Goal: Task Accomplishment & Management: Use online tool/utility

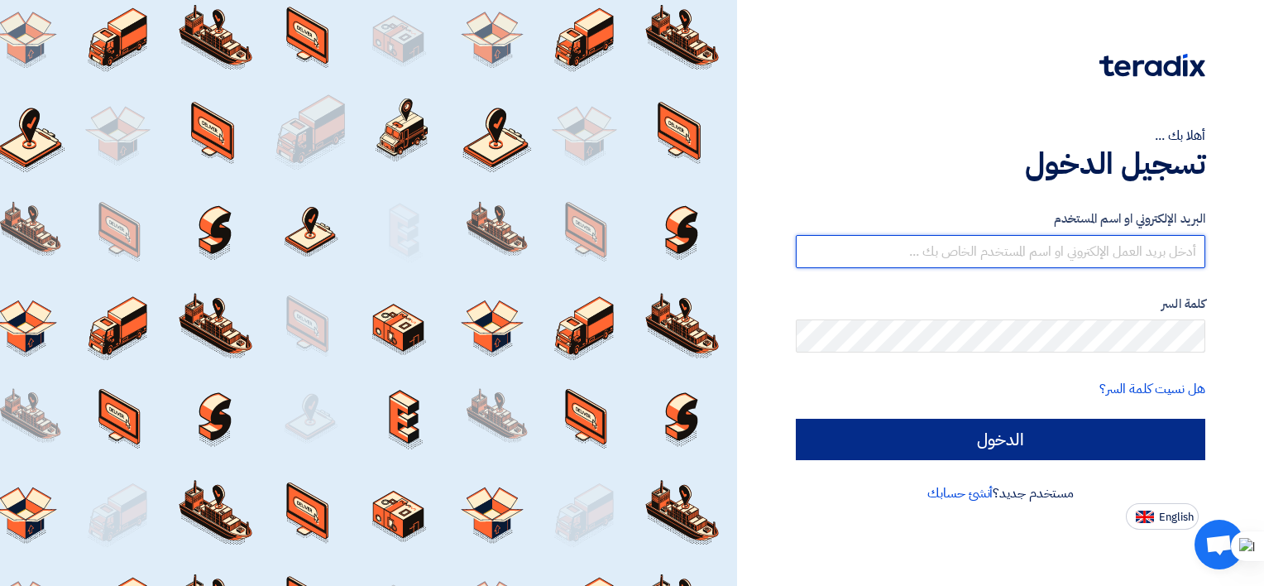
type input "mahmoud.fathy@brandmix-eg.com"
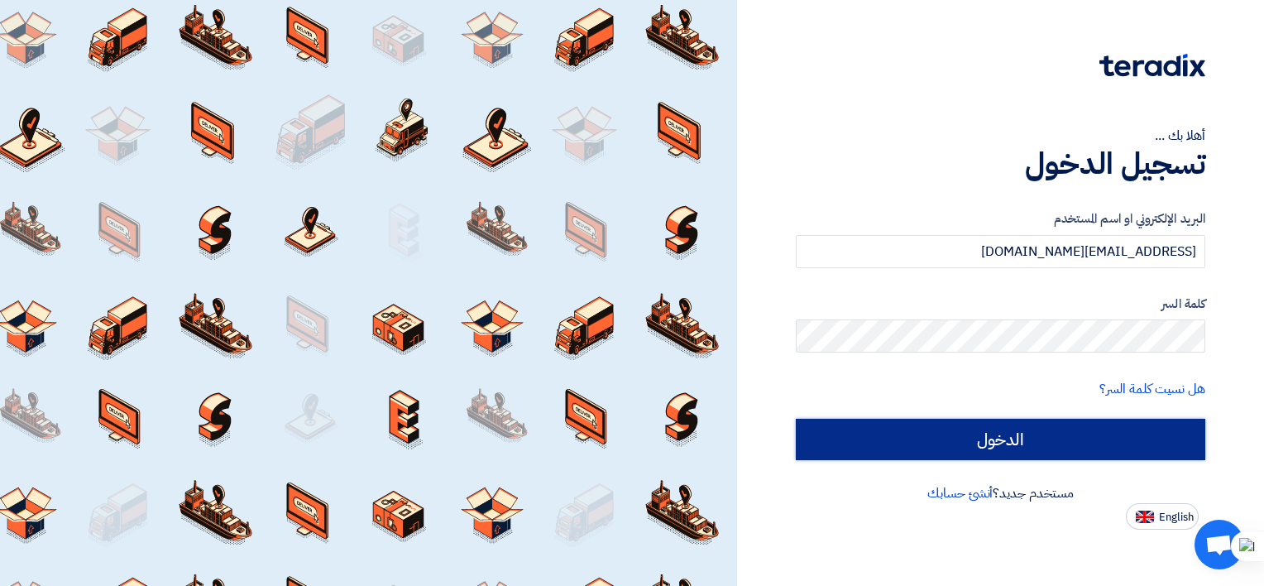
click at [910, 424] on input "الدخول" at bounding box center [1000, 439] width 409 height 41
type input "Sign in"
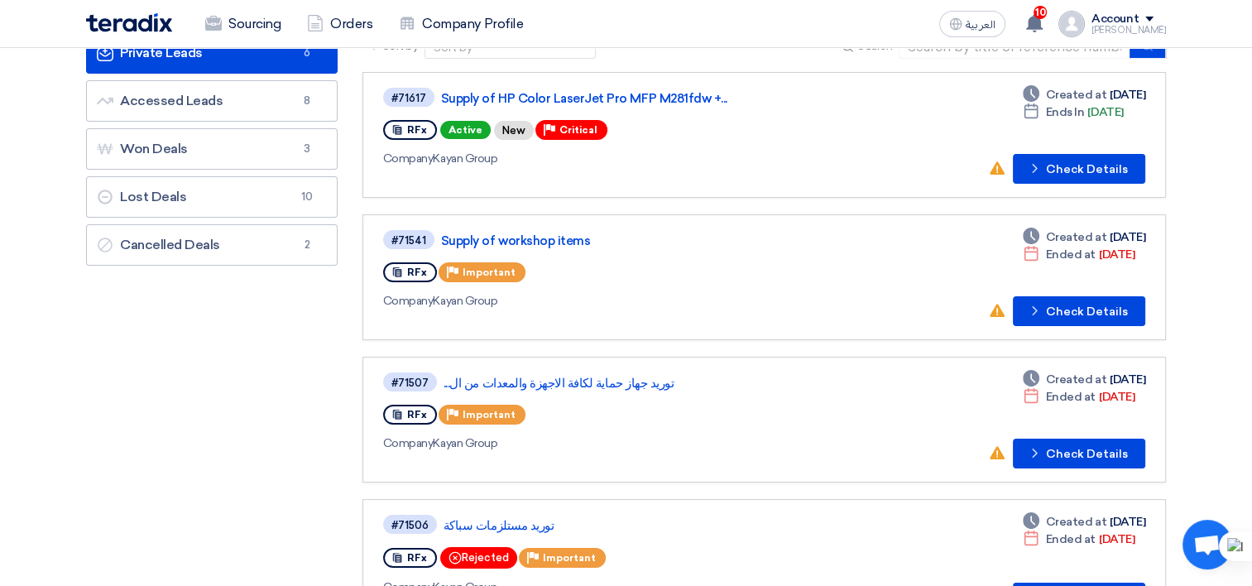
scroll to position [83, 0]
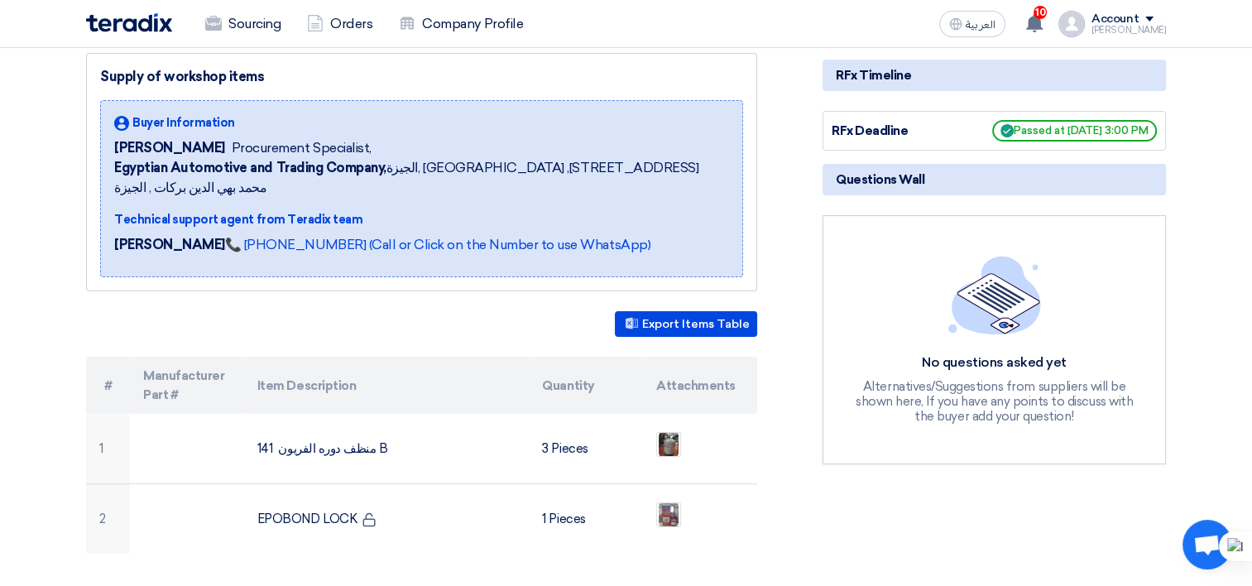
scroll to position [248, 0]
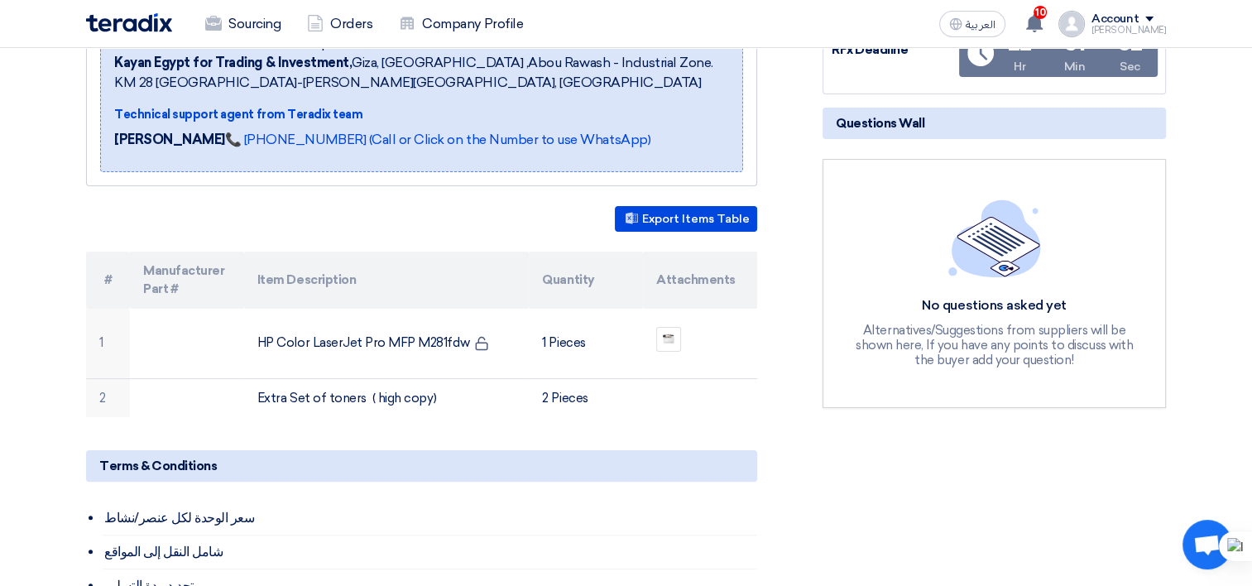
scroll to position [331, 0]
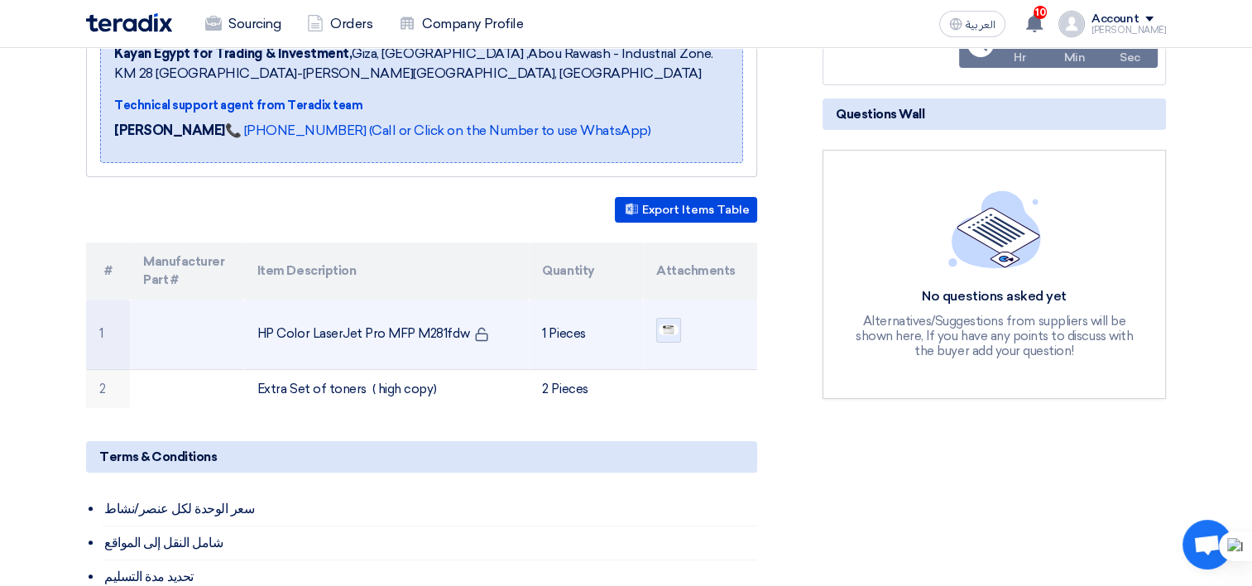
click at [671, 328] on img at bounding box center [668, 330] width 23 height 14
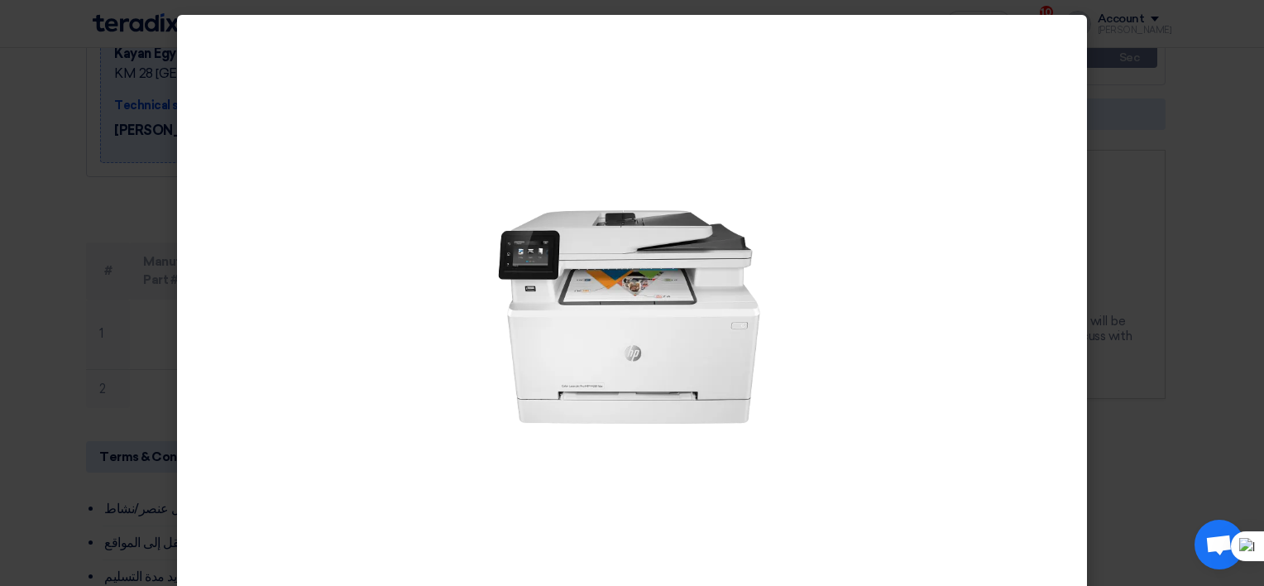
click at [1129, 122] on modal-container at bounding box center [632, 293] width 1264 height 586
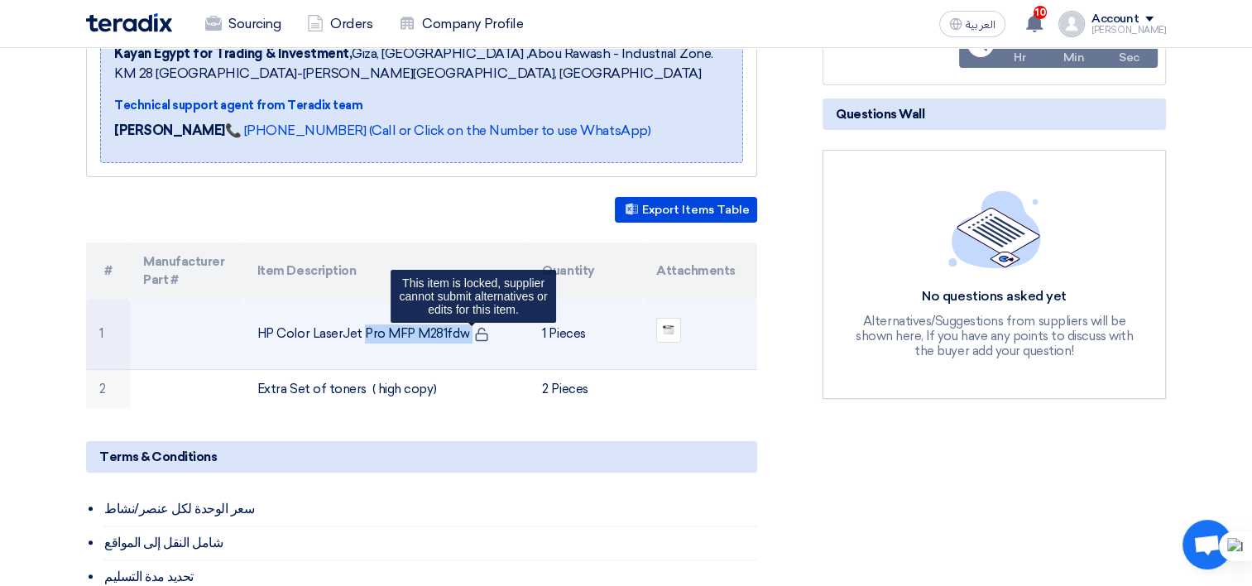
drag, startPoint x: 265, startPoint y: 328, endPoint x: 468, endPoint y: 334, distance: 203.6
click at [468, 334] on td "HP Color LaserJet Pro MFP M281fdw This item is locked, supplier cannot submit a…" at bounding box center [386, 334] width 285 height 70
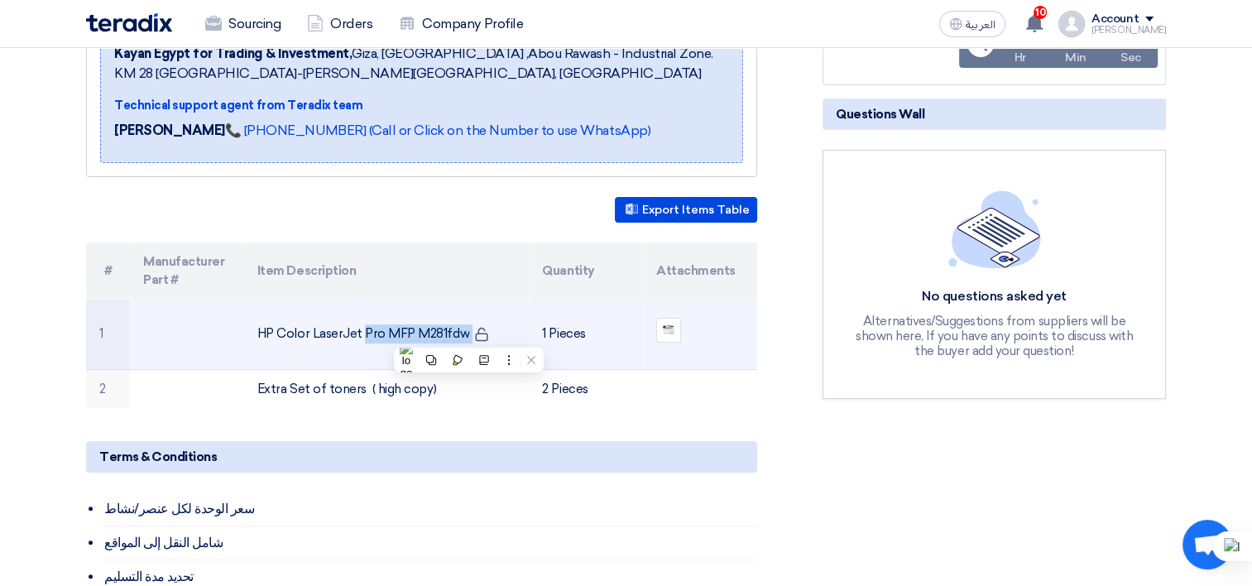
drag, startPoint x: 468, startPoint y: 334, endPoint x: 461, endPoint y: 326, distance: 11.1
click at [461, 326] on td "HP Color LaserJet Pro MFP M281fdw" at bounding box center [386, 334] width 285 height 70
drag, startPoint x: 461, startPoint y: 326, endPoint x: 217, endPoint y: 308, distance: 244.7
click at [216, 309] on tr "1 HP Color LaserJet Pro MFP M281fdw 1 Pieces" at bounding box center [421, 334] width 671 height 70
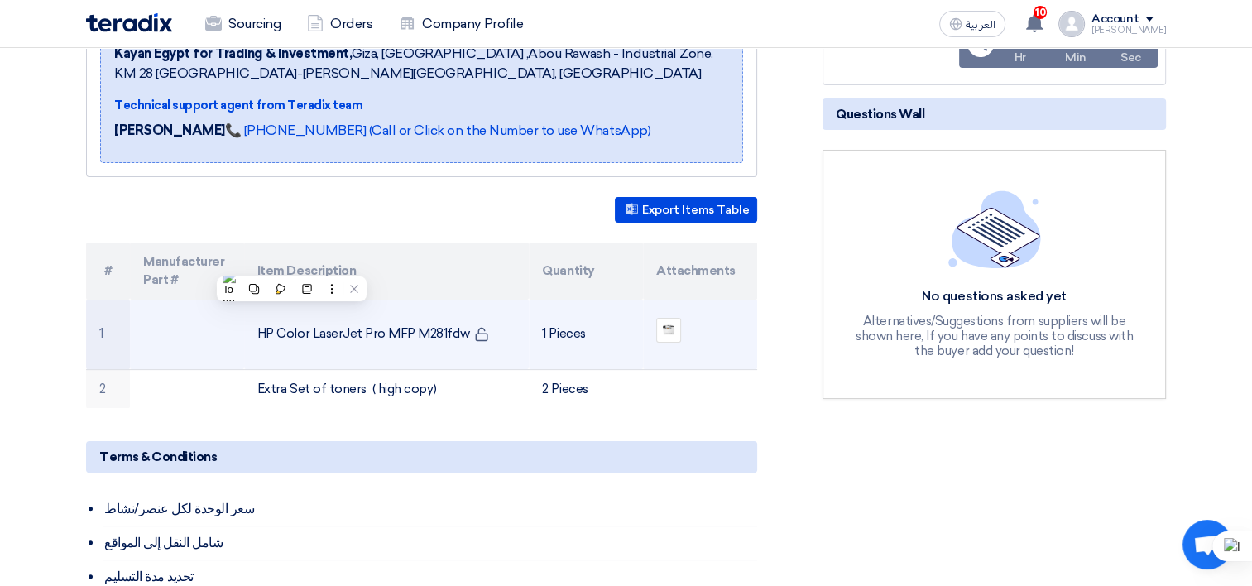
copy tr "HP Color LaserJet Pro MFP M281fdw"
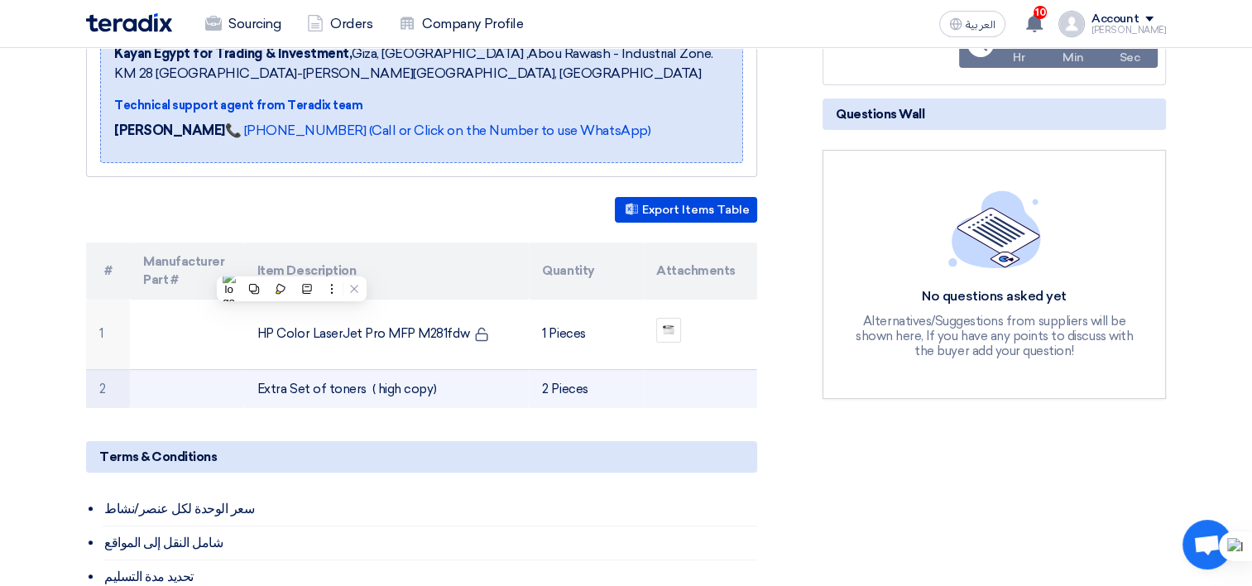
drag, startPoint x: 358, startPoint y: 387, endPoint x: 247, endPoint y: 385, distance: 110.9
click at [247, 385] on td "Extra Set of toners ( high copy)" at bounding box center [386, 388] width 285 height 39
copy td "Extra Set of toners"
